Goal: Information Seeking & Learning: Check status

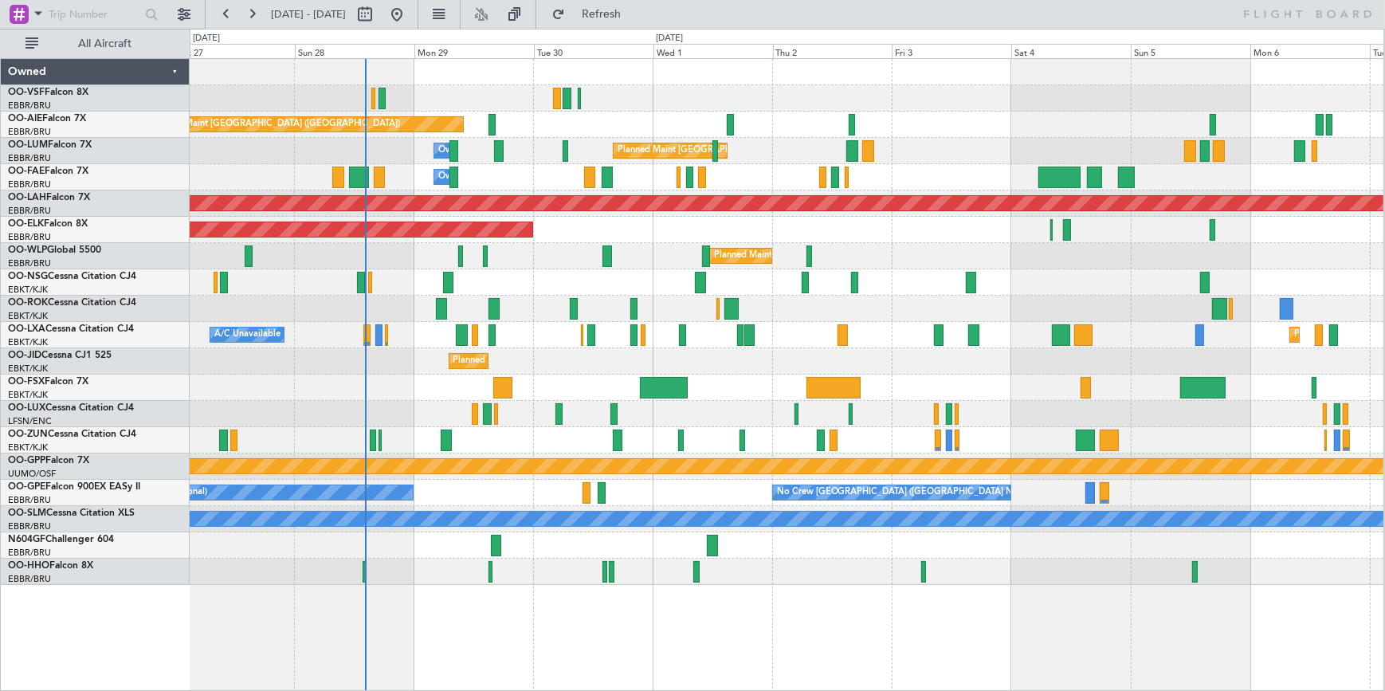
click at [678, 538] on div "Planned Maint [GEOGRAPHIC_DATA] ([GEOGRAPHIC_DATA]) Unplanned Maint Amsterdam (…" at bounding box center [787, 322] width 1194 height 526
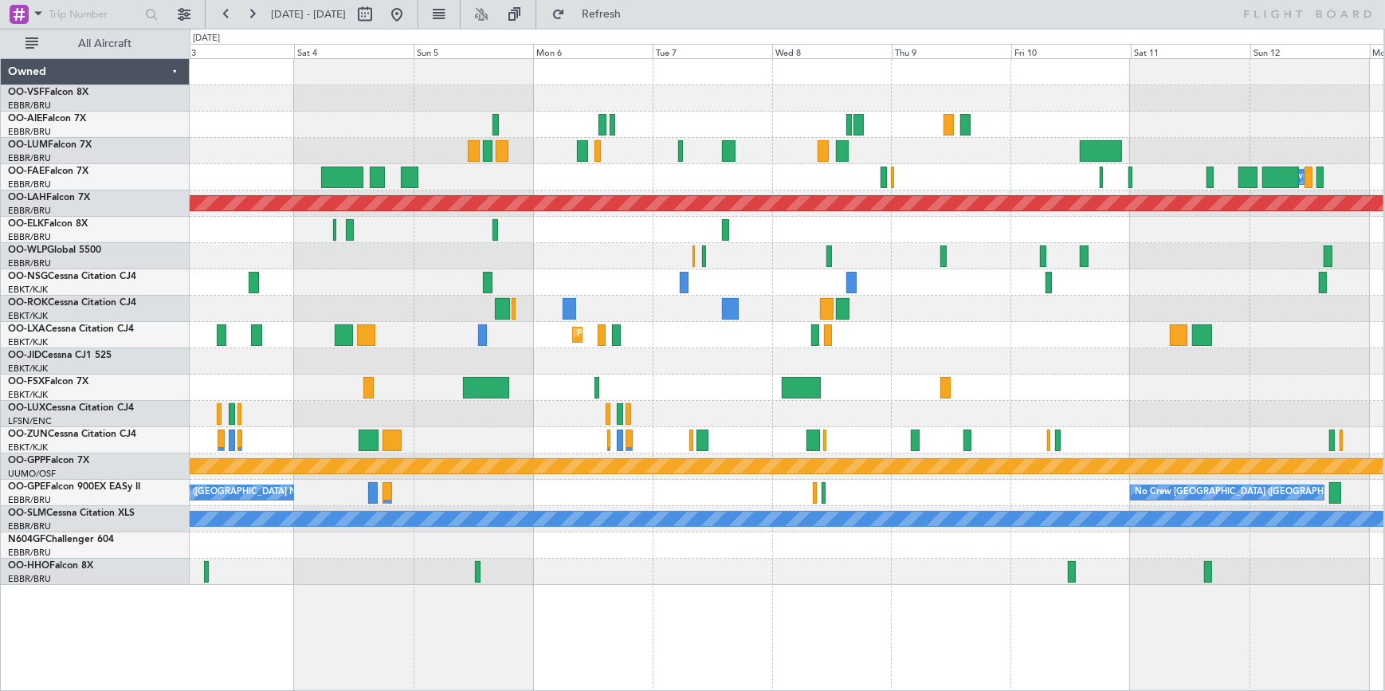
click at [477, 546] on div "Planned Maint [GEOGRAPHIC_DATA] ([GEOGRAPHIC_DATA] National) Owner [GEOGRAPHIC_…" at bounding box center [787, 322] width 1194 height 526
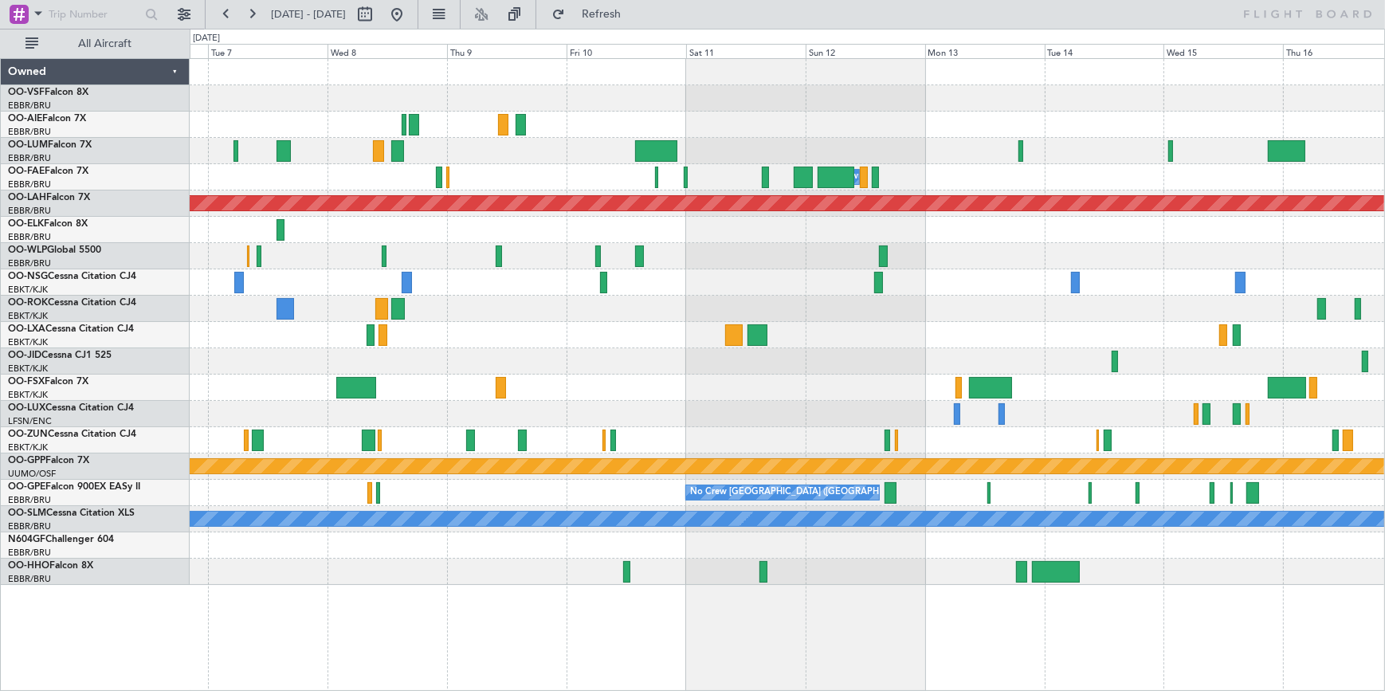
click at [446, 327] on div "Owner Melsbroek Air Base Planned Maint [GEOGRAPHIC_DATA] ([GEOGRAPHIC_DATA]) Pl…" at bounding box center [787, 322] width 1195 height 526
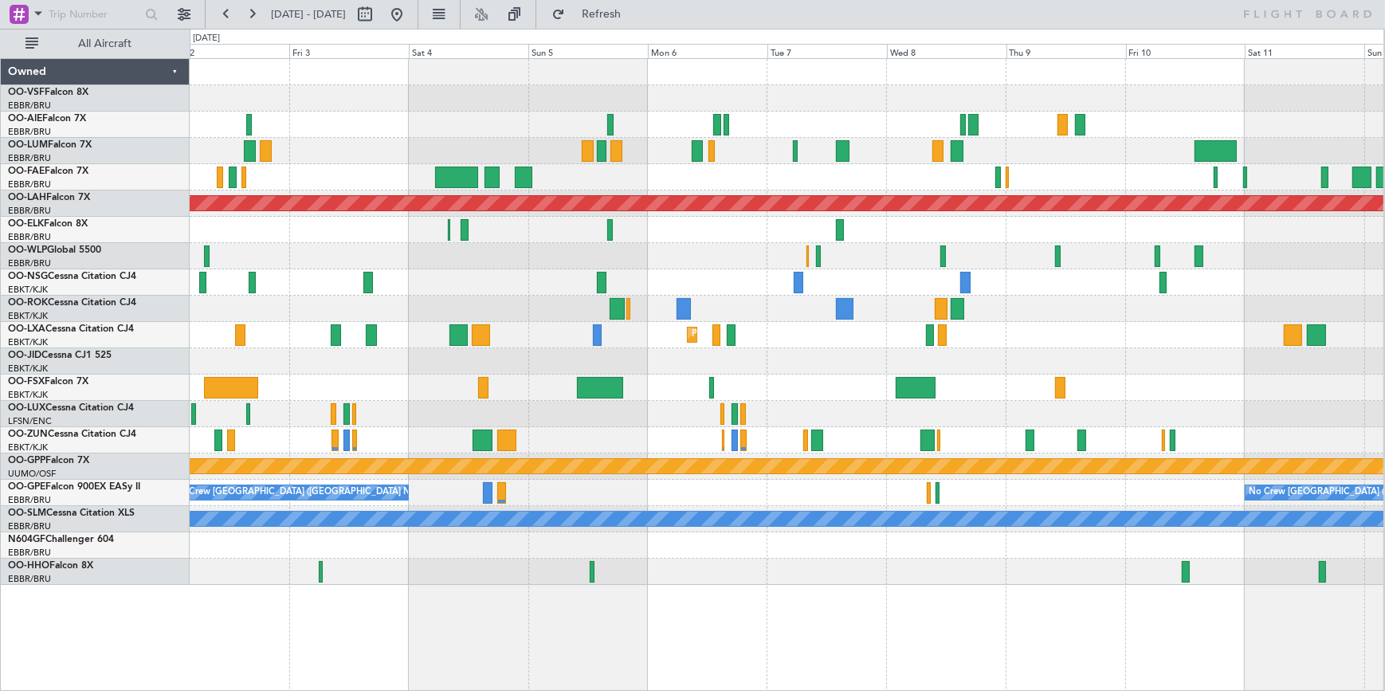
click at [1133, 347] on div "Planned Maint [GEOGRAPHIC_DATA] ([GEOGRAPHIC_DATA] National) Owner [GEOGRAPHIC_…" at bounding box center [787, 322] width 1194 height 526
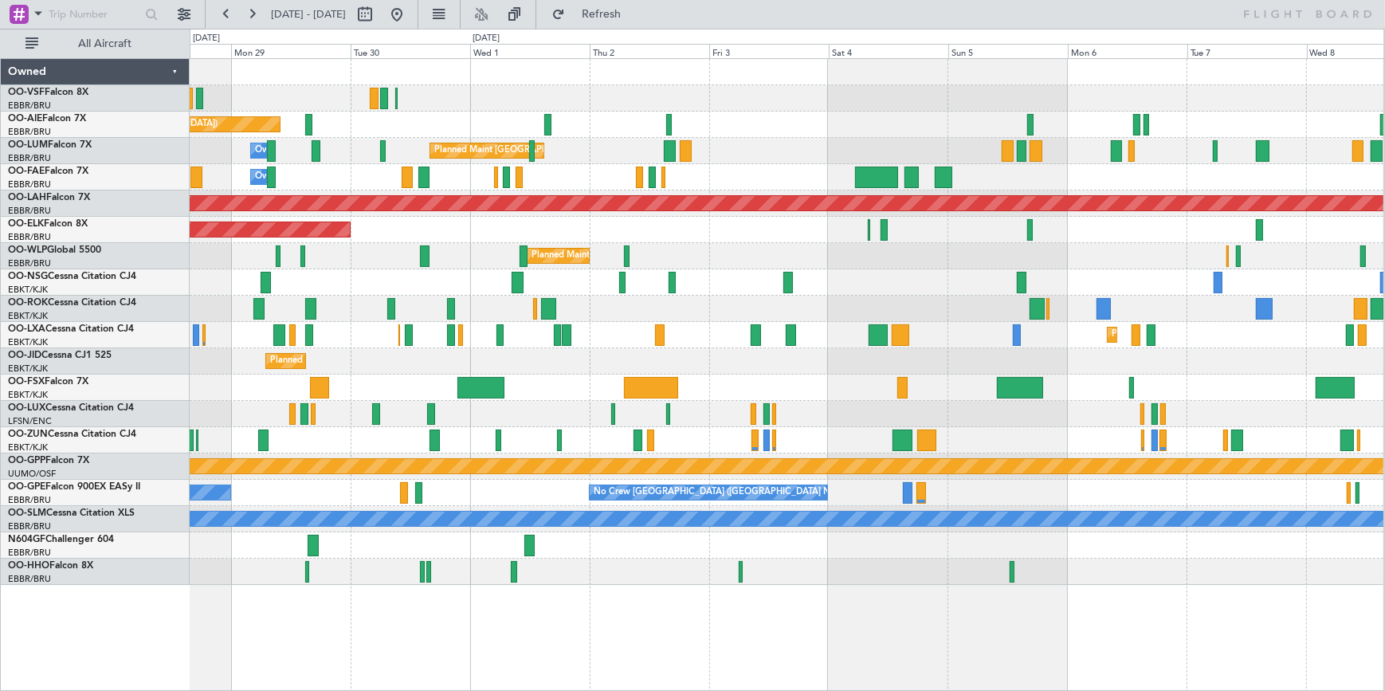
click at [1105, 323] on div "Planned Maint [GEOGRAPHIC_DATA] ([GEOGRAPHIC_DATA]) Unplanned Maint Amsterdam (…" at bounding box center [787, 322] width 1194 height 526
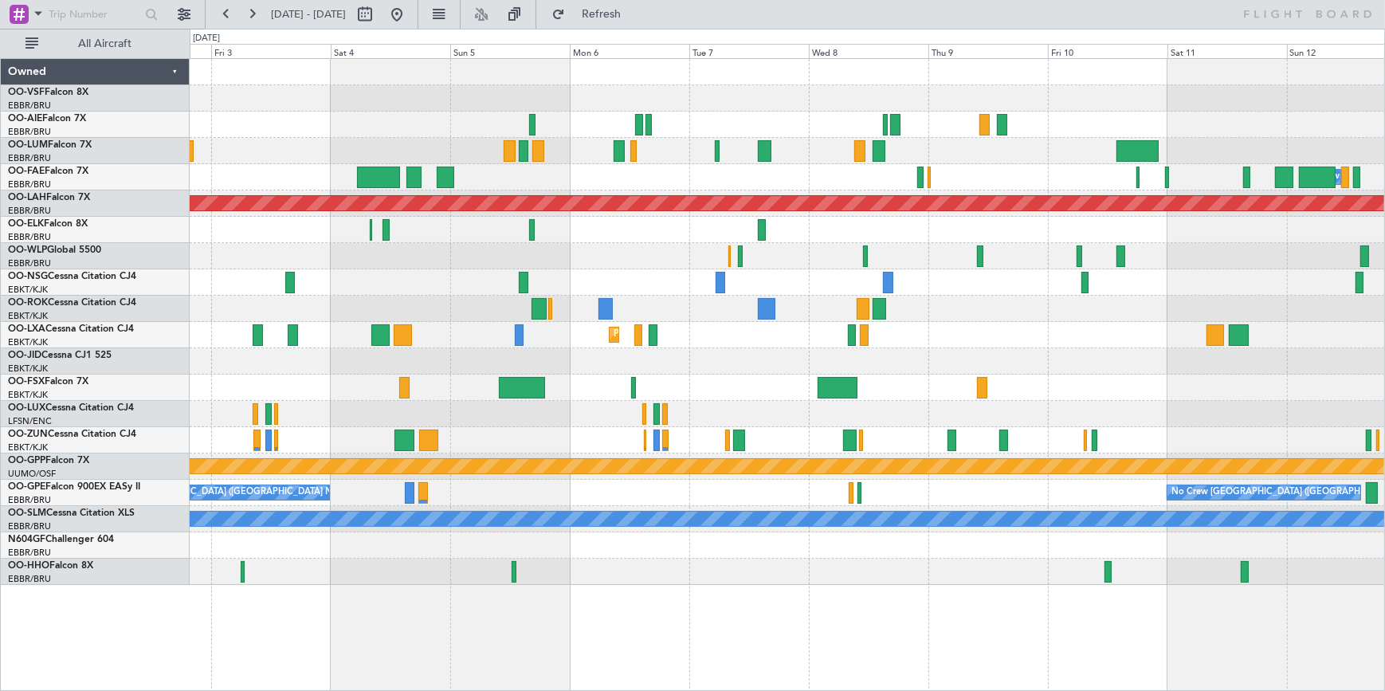
click at [185, 398] on div "Planned Maint [GEOGRAPHIC_DATA] ([GEOGRAPHIC_DATA] National) Owner [GEOGRAPHIC_…" at bounding box center [692, 360] width 1385 height 662
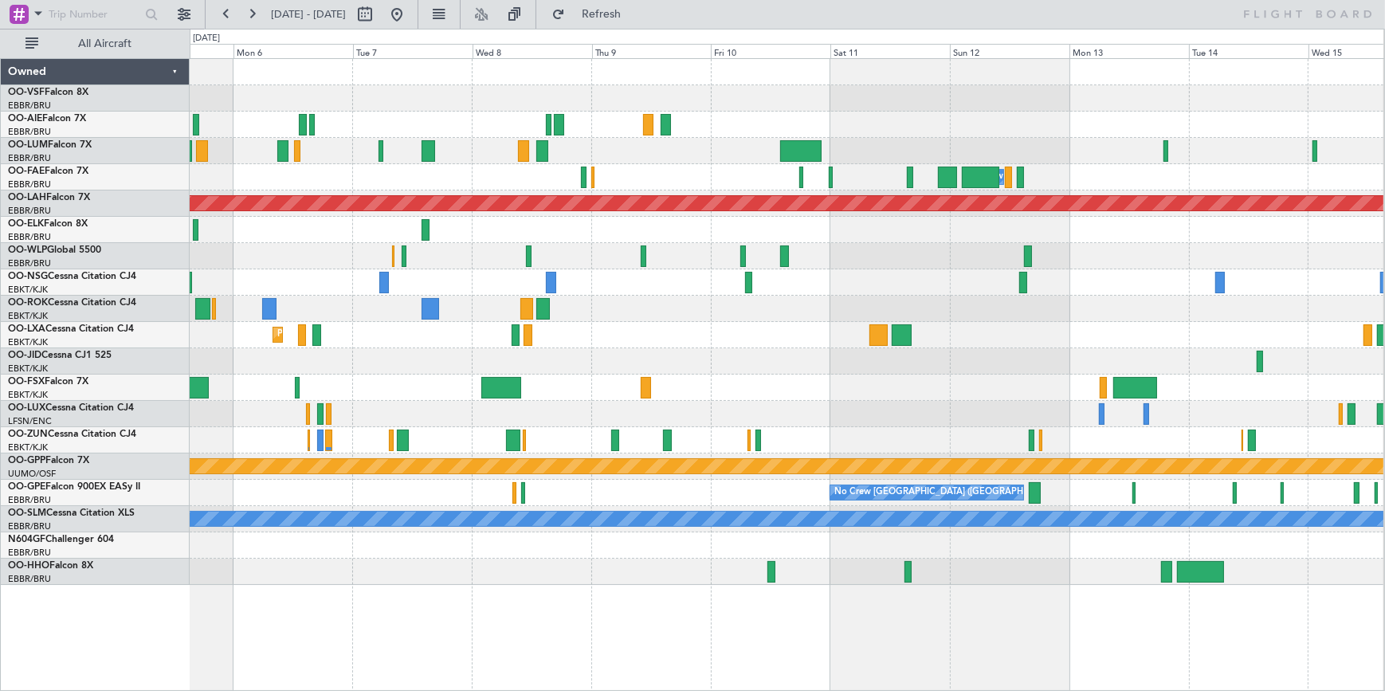
click at [792, 559] on div "Owner Melsbroek Air Base Planned Maint [GEOGRAPHIC_DATA] ([GEOGRAPHIC_DATA]) Pl…" at bounding box center [787, 322] width 1194 height 526
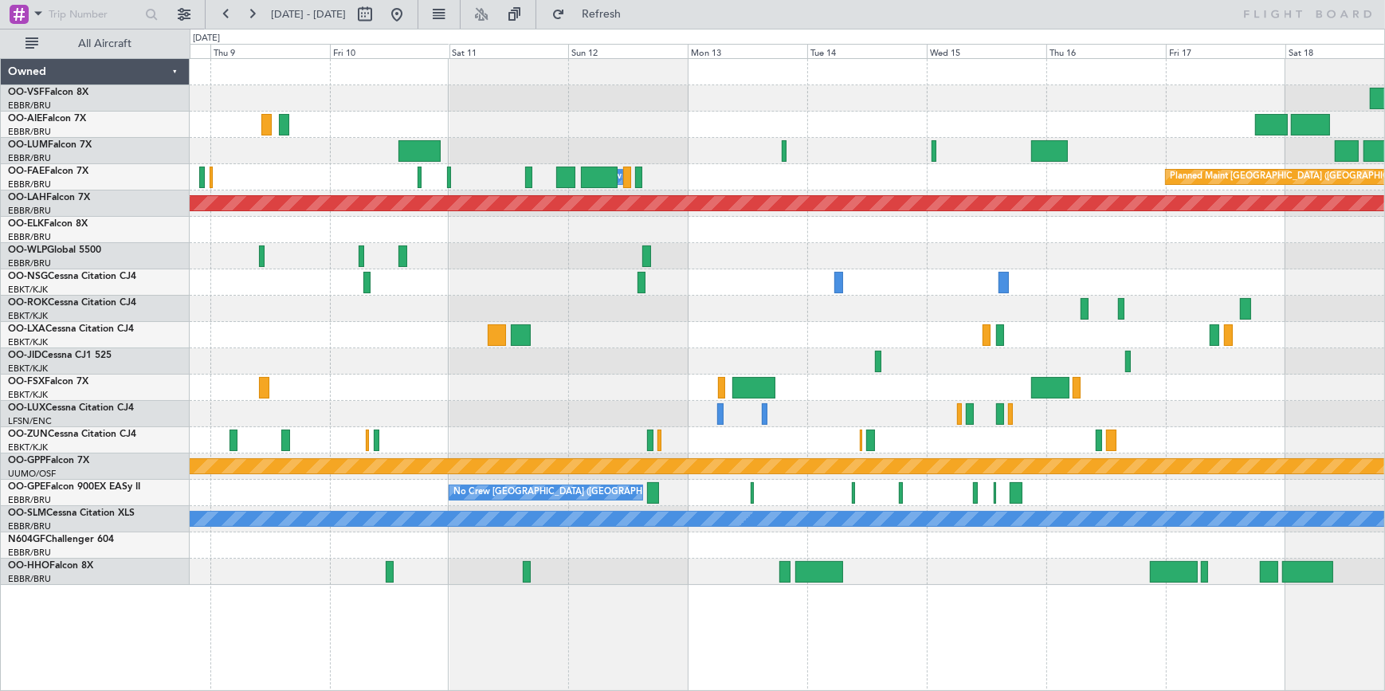
click at [937, 412] on div at bounding box center [787, 414] width 1195 height 26
click at [1229, 259] on div "Owner Melsbroek Air Base Planned Maint [GEOGRAPHIC_DATA] ([GEOGRAPHIC_DATA]) Pl…" at bounding box center [787, 322] width 1194 height 526
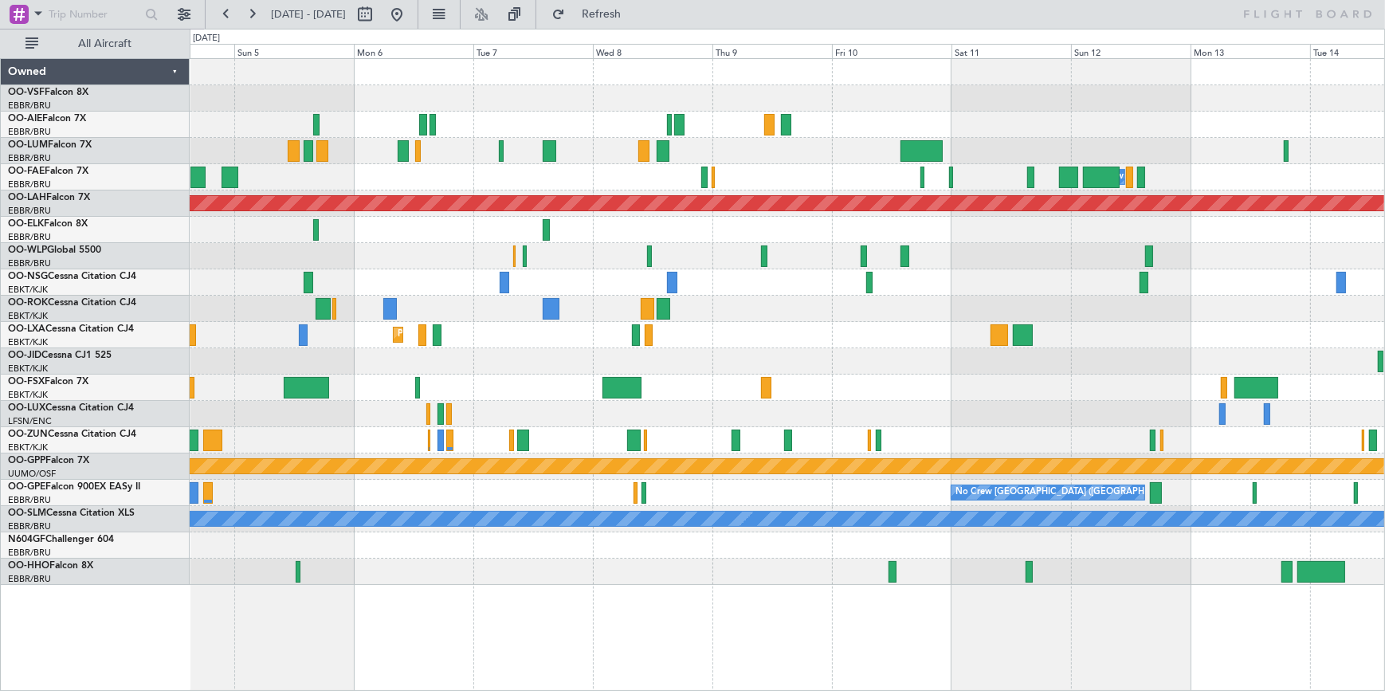
click at [1112, 313] on div "Owner Melsbroek Air Base Planned Maint [GEOGRAPHIC_DATA] ([GEOGRAPHIC_DATA]) Pl…" at bounding box center [787, 322] width 1195 height 526
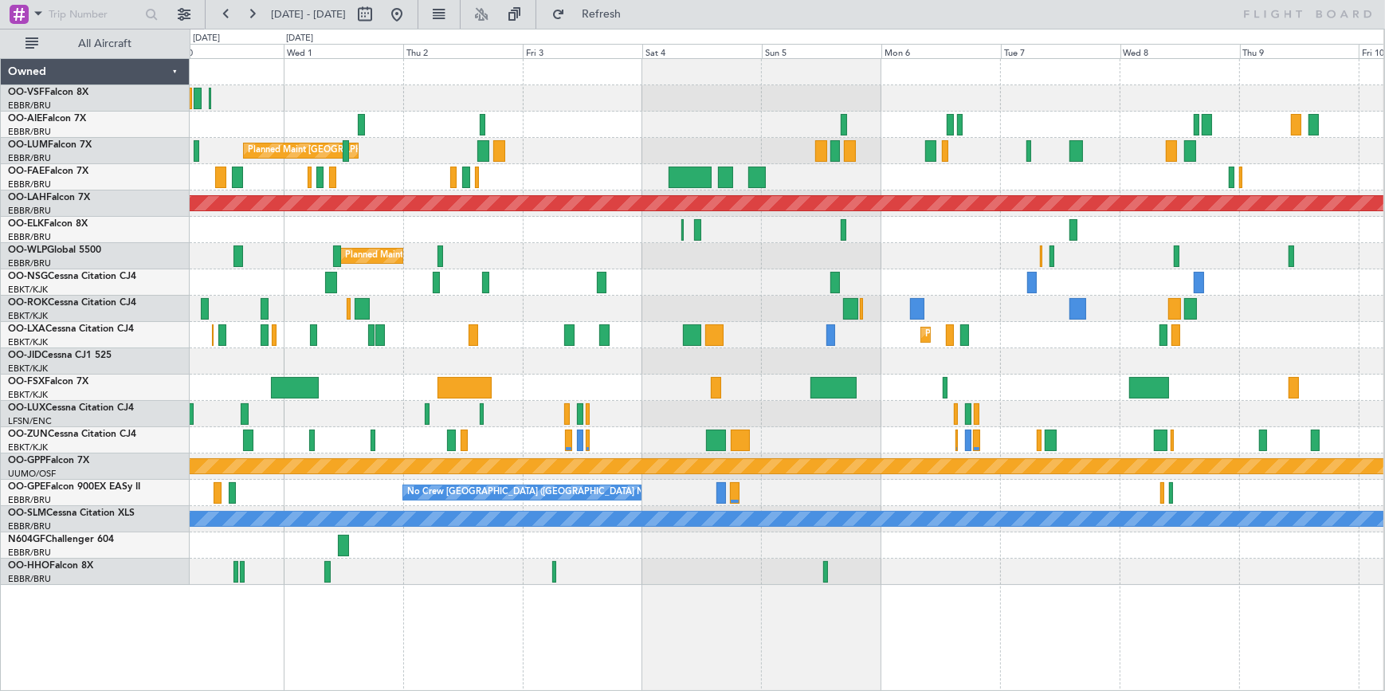
click at [1050, 337] on div "Planned Maint [GEOGRAPHIC_DATA] ([GEOGRAPHIC_DATA]) Planned Maint [GEOGRAPHIC_D…" at bounding box center [787, 322] width 1194 height 526
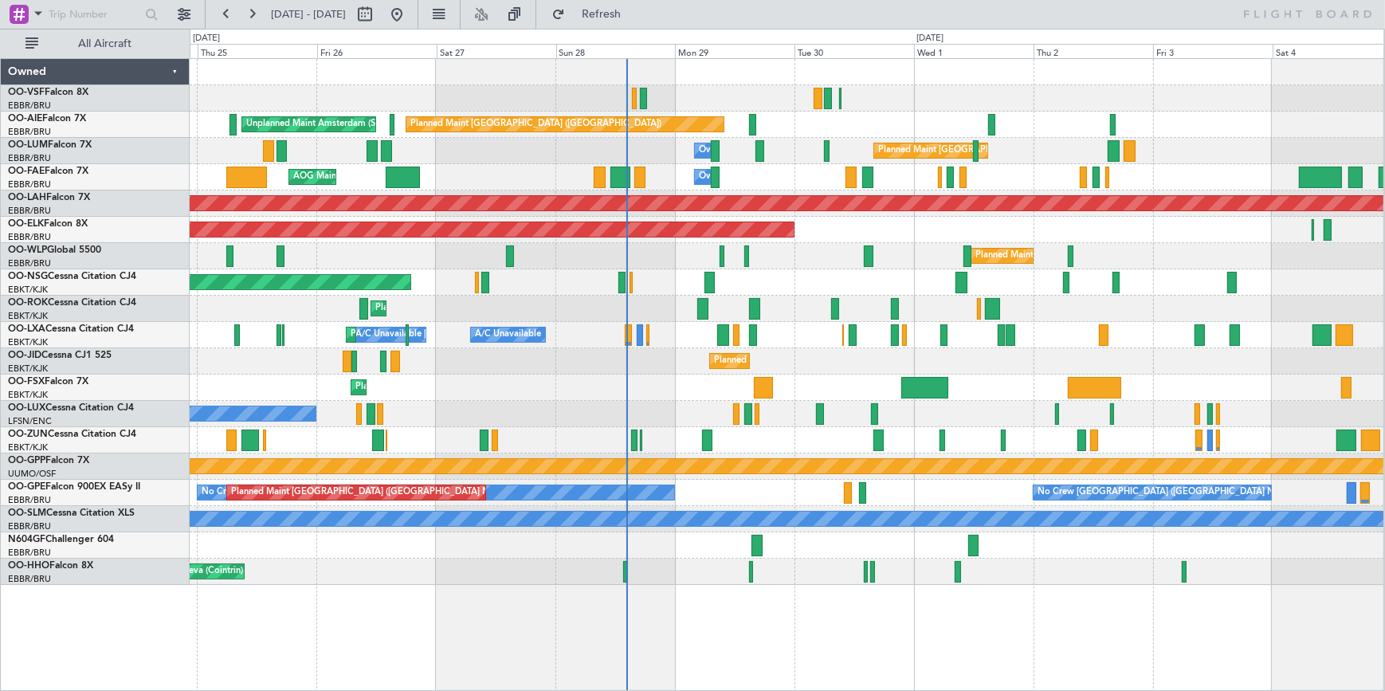
click at [776, 164] on div "Owner Melsbroek Air Base AOG Maint [US_STATE] ([GEOGRAPHIC_DATA])" at bounding box center [787, 177] width 1194 height 26
